Goal: Check status: Check status

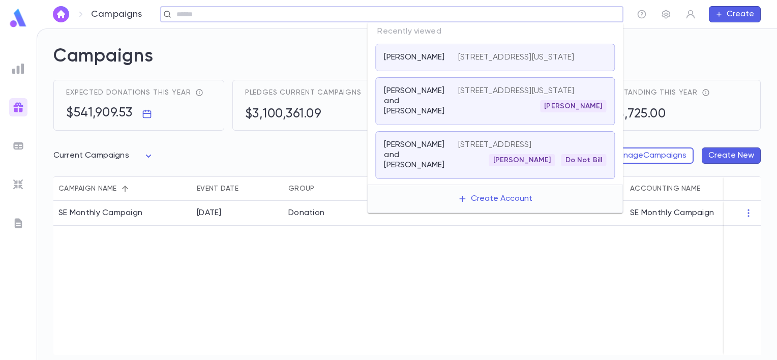
click at [535, 17] on input "text" at bounding box center [389, 15] width 430 height 10
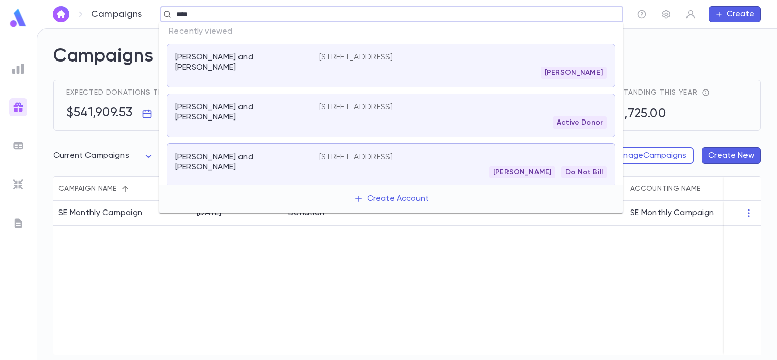
type input "*****"
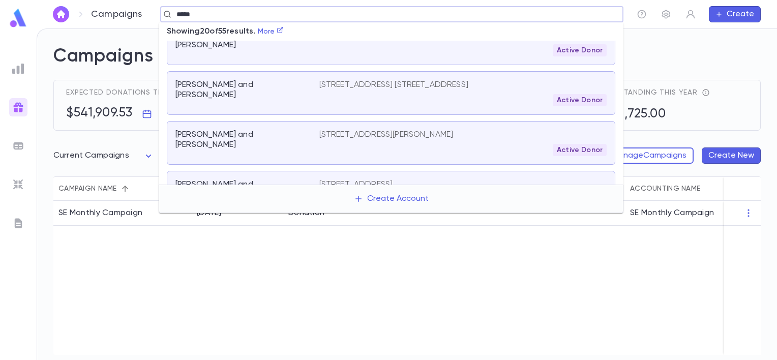
scroll to position [204, 0]
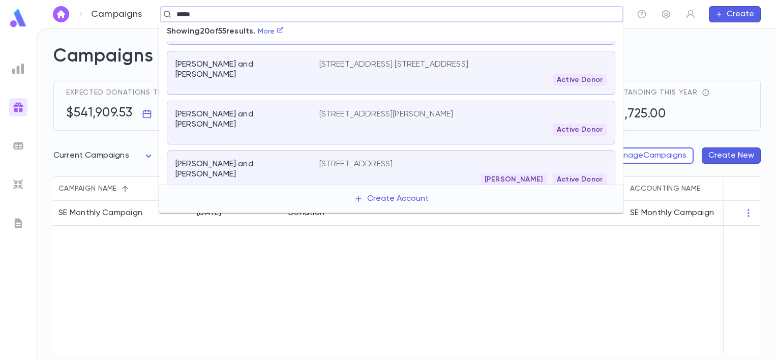
click at [377, 151] on div "[PERSON_NAME] and [PERSON_NAME] [STREET_ADDRESS] [PERSON_NAME] Active Donor" at bounding box center [391, 173] width 449 height 44
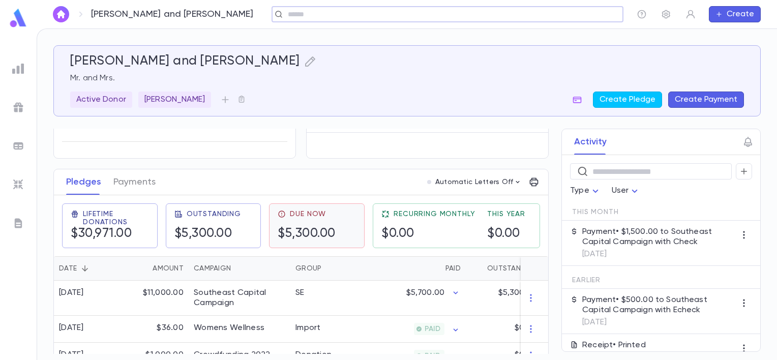
scroll to position [102, 0]
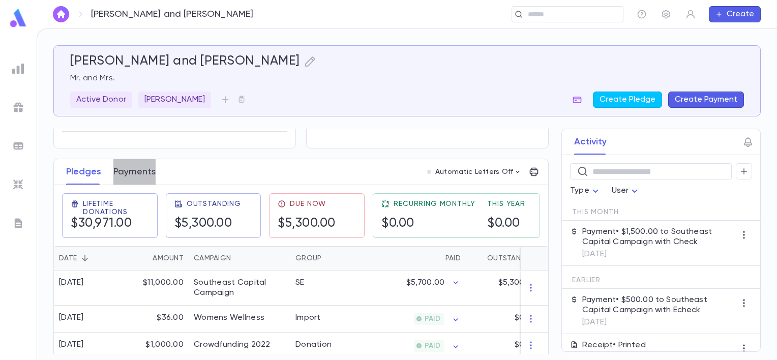
click at [145, 179] on button "Payments" at bounding box center [134, 171] width 42 height 25
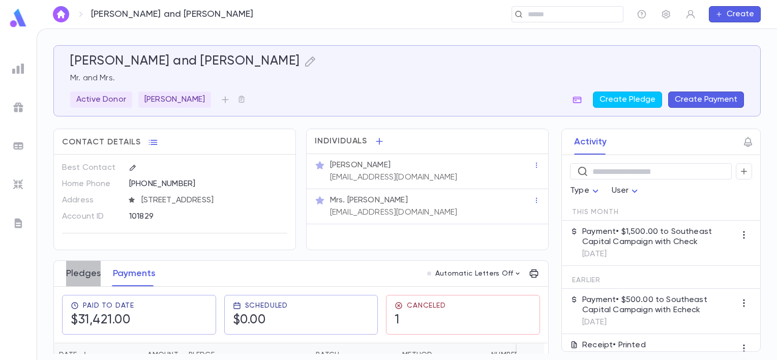
click at [89, 272] on button "Pledges" at bounding box center [83, 273] width 35 height 25
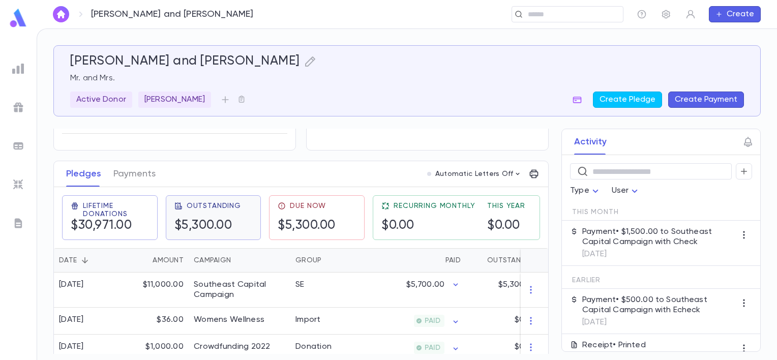
scroll to position [102, 0]
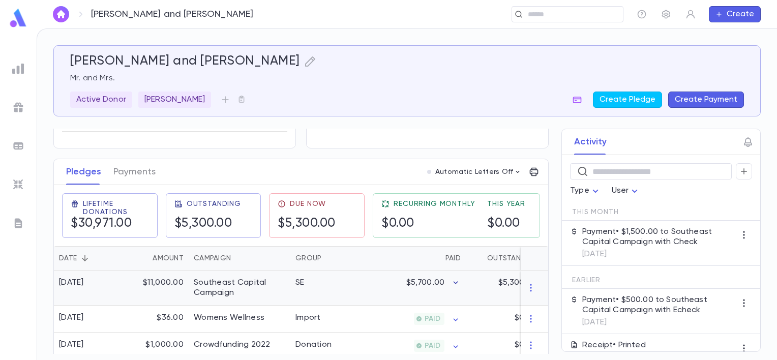
click at [458, 280] on icon "button" at bounding box center [456, 283] width 10 height 10
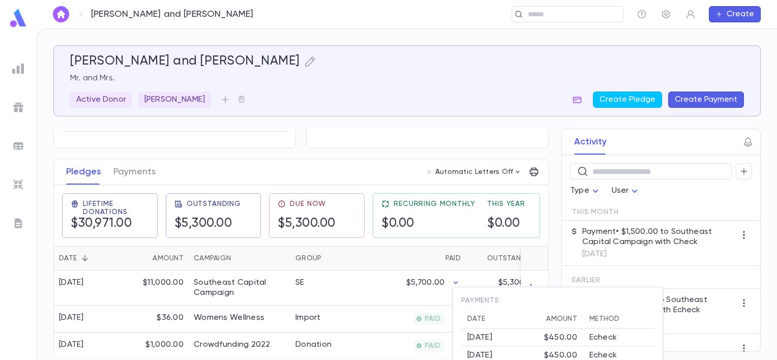
scroll to position [0, 0]
click at [349, 117] on div at bounding box center [388, 180] width 777 height 360
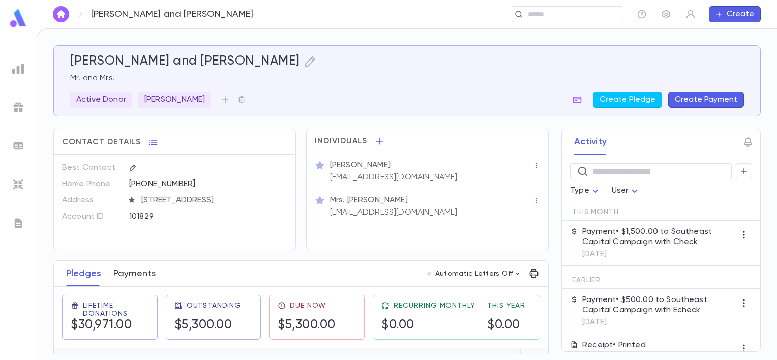
click at [129, 269] on button "Payments" at bounding box center [134, 273] width 42 height 25
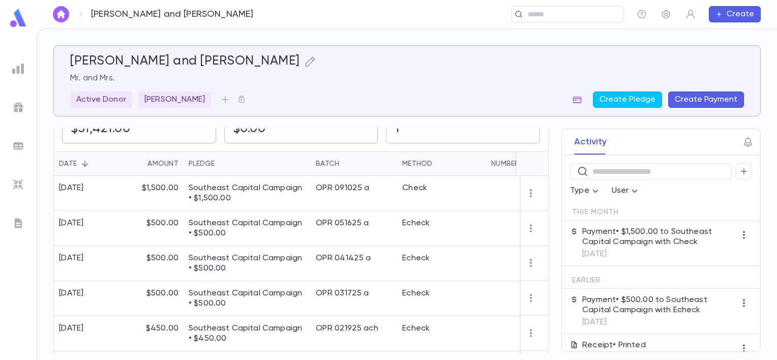
scroll to position [204, 0]
